Goal: Check status

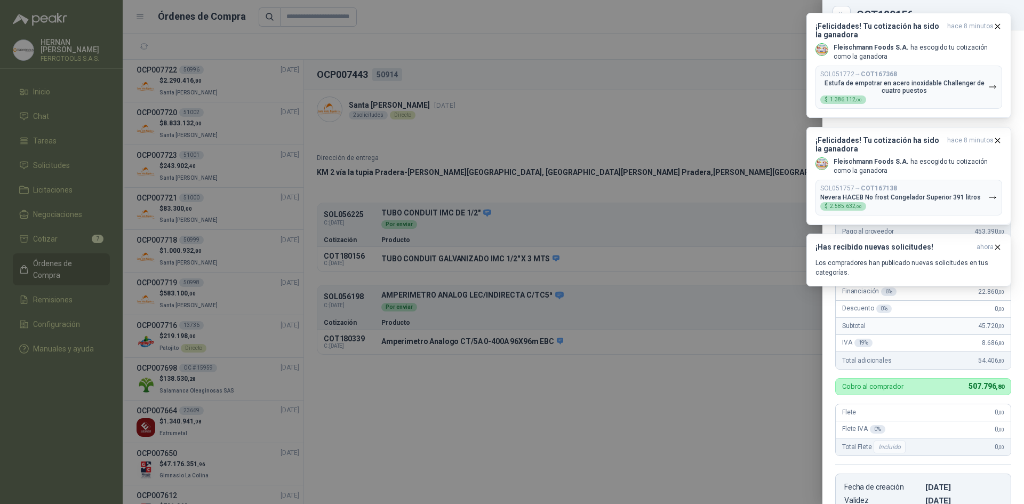
scroll to position [8, 0]
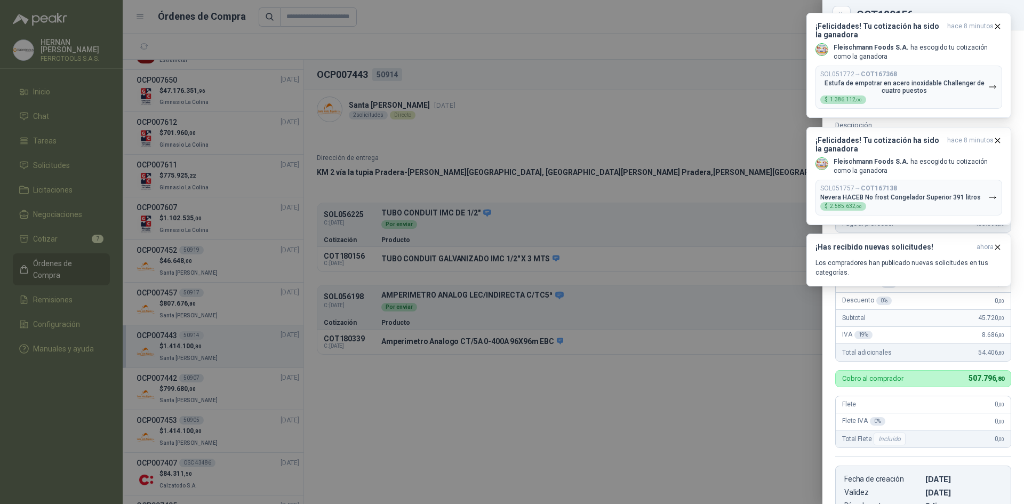
click at [762, 356] on div at bounding box center [512, 252] width 1024 height 504
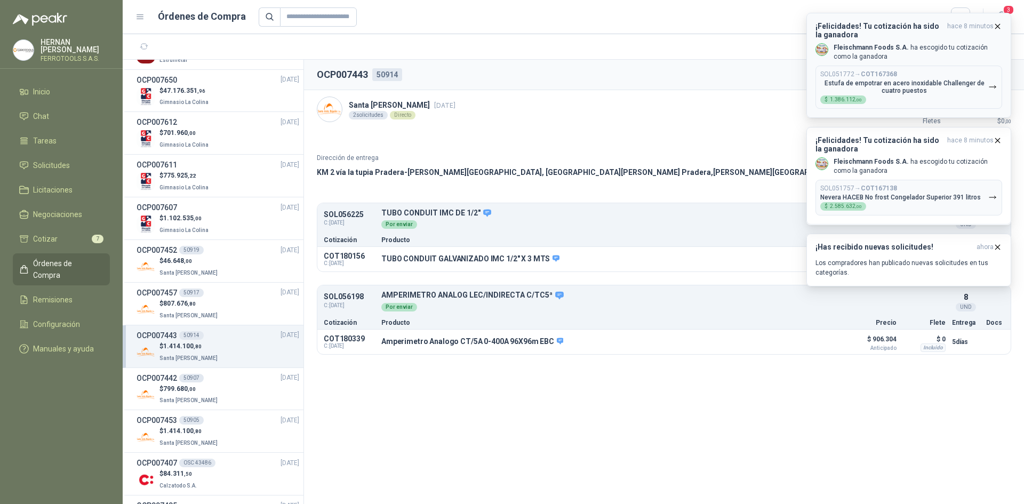
click at [996, 23] on icon "button" at bounding box center [997, 26] width 9 height 9
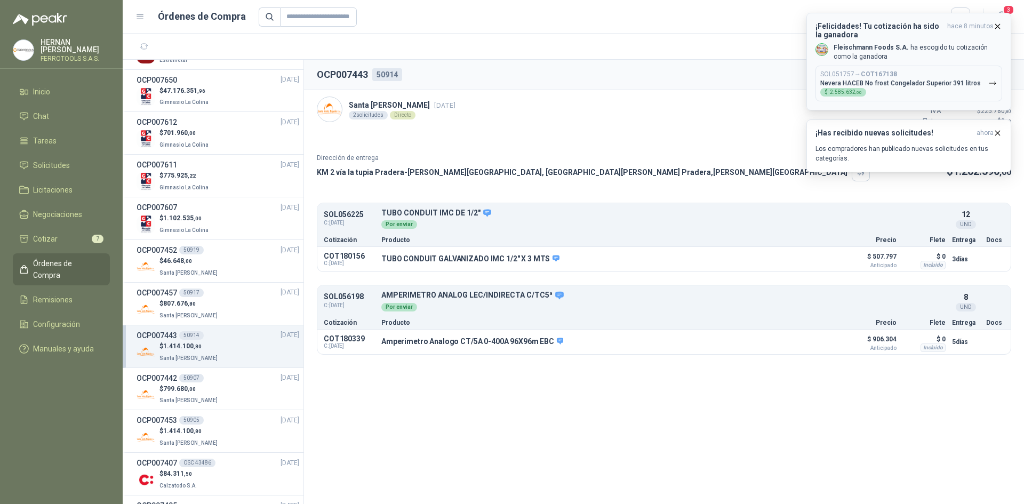
click at [999, 22] on icon "button" at bounding box center [997, 26] width 9 height 9
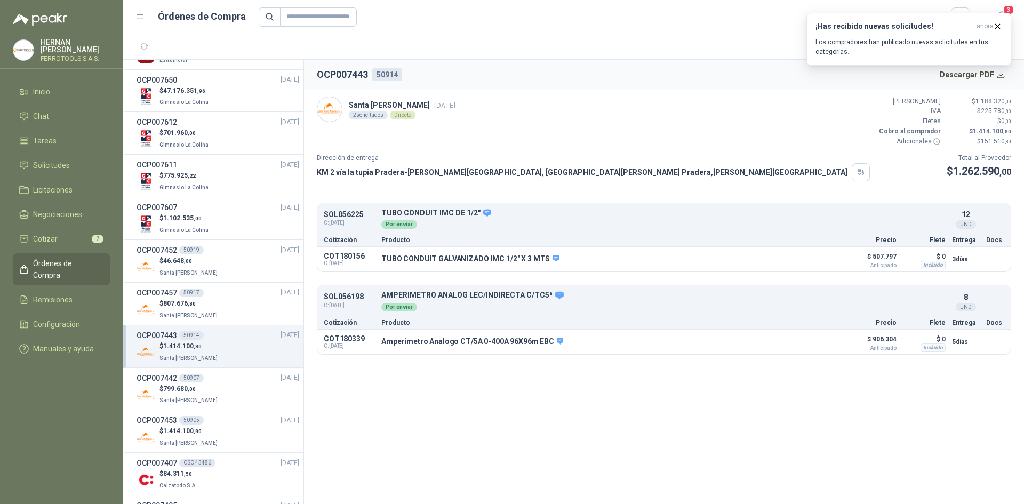
click at [999, 22] on icon "button" at bounding box center [997, 26] width 9 height 9
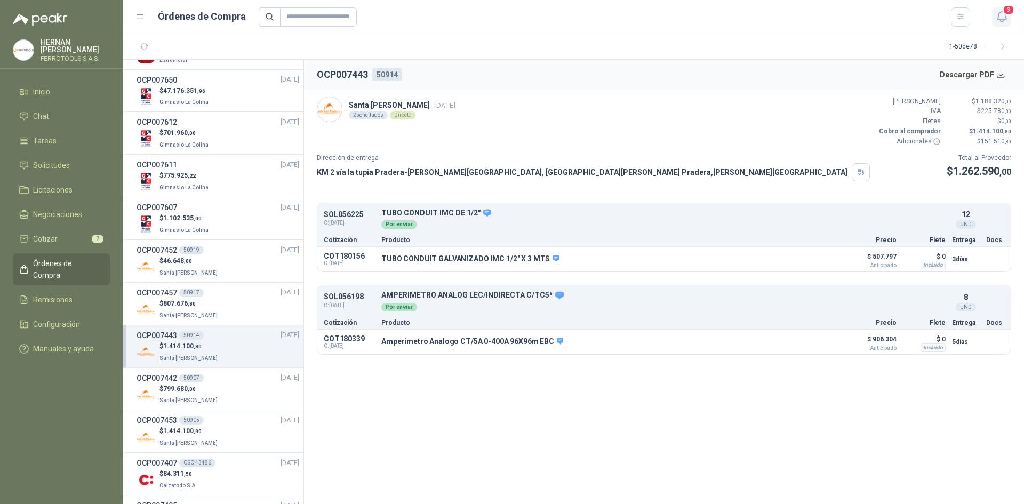
click at [1004, 18] on icon "button" at bounding box center [1002, 16] width 13 height 13
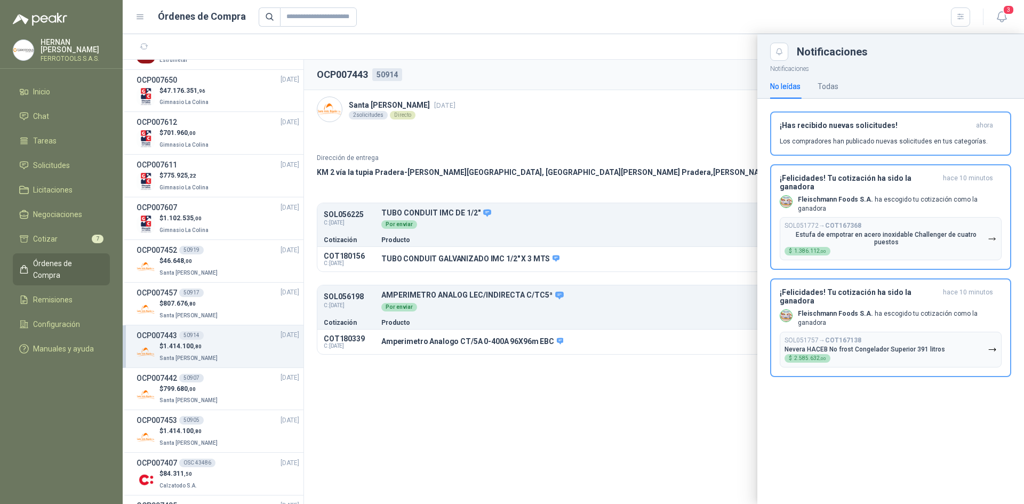
click at [375, 374] on div at bounding box center [574, 269] width 902 height 470
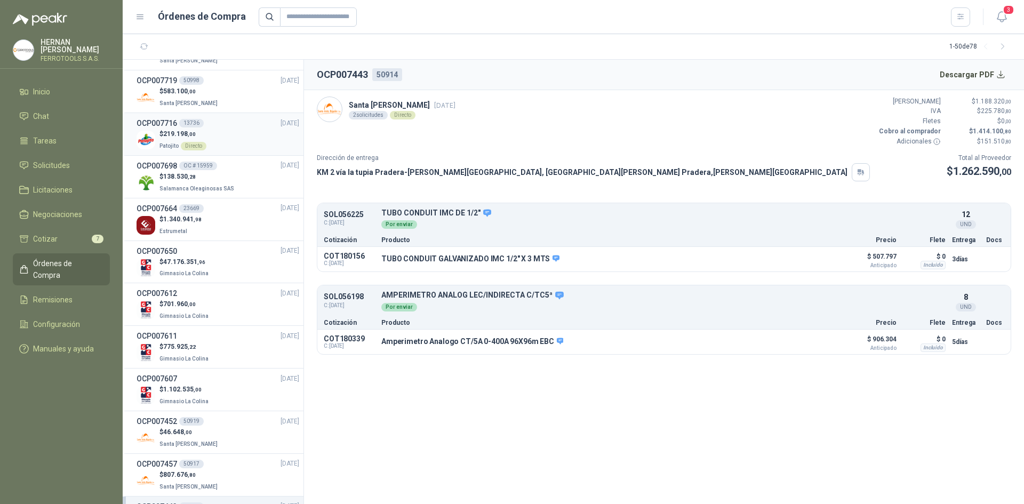
scroll to position [213, 0]
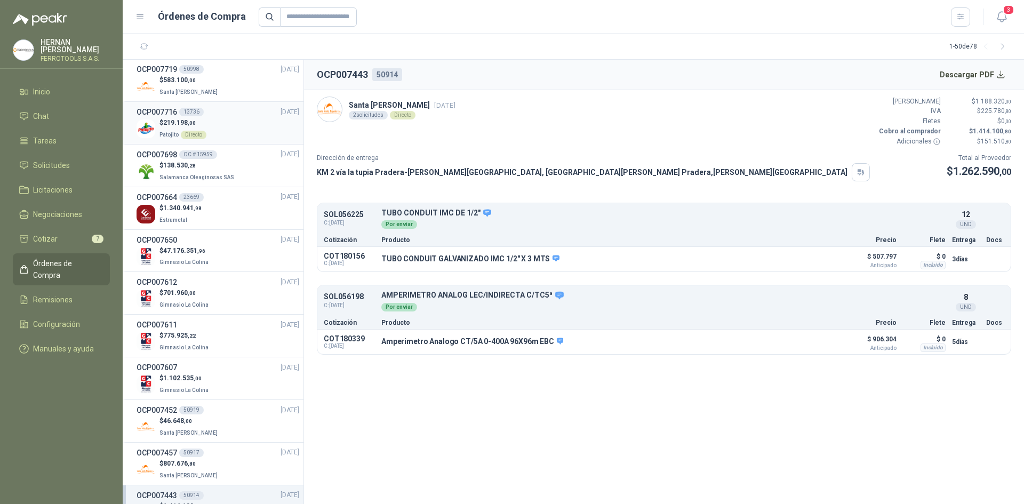
click at [252, 126] on div "$ 219.198 ,00 Patojito Directo" at bounding box center [218, 129] width 163 height 22
